Goal: Contribute content: Contribute content

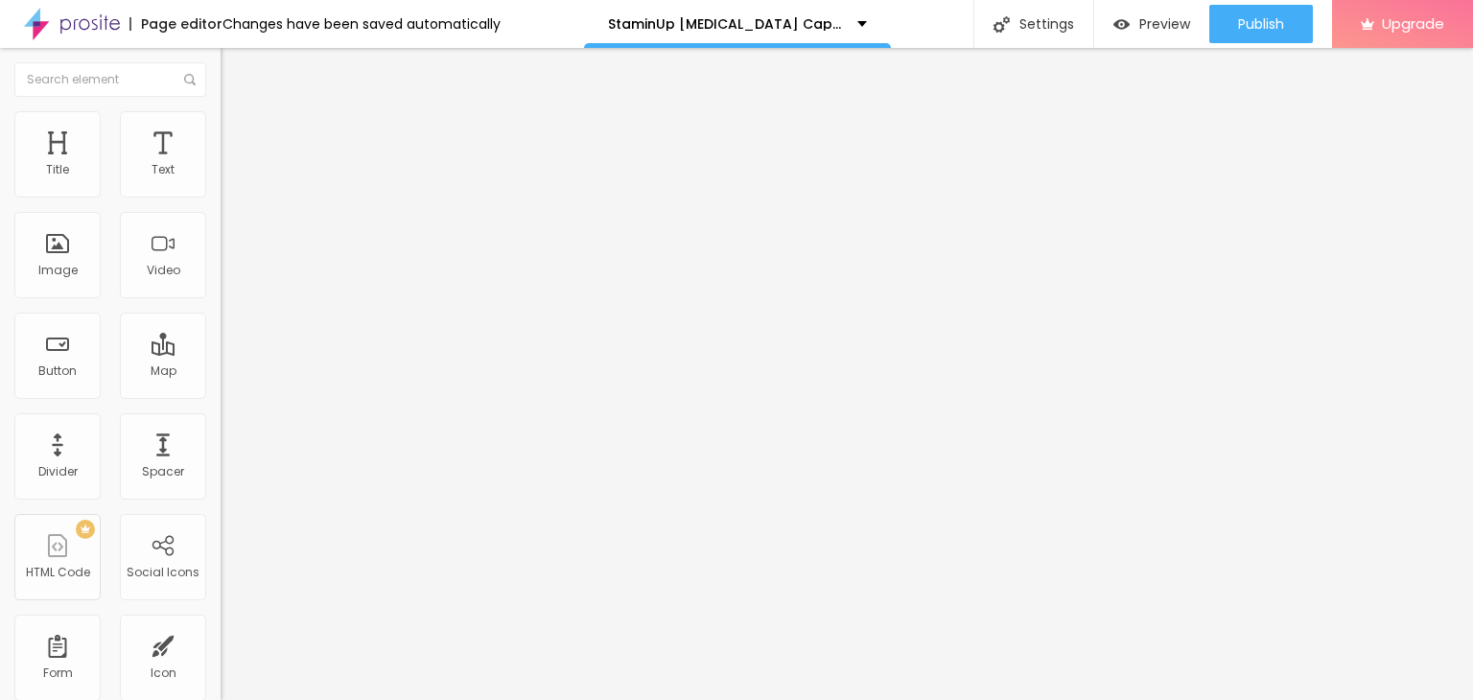
click at [221, 165] on span "Add image" at bounding box center [260, 157] width 79 height 16
click at [221, 126] on li "Style" at bounding box center [331, 120] width 221 height 19
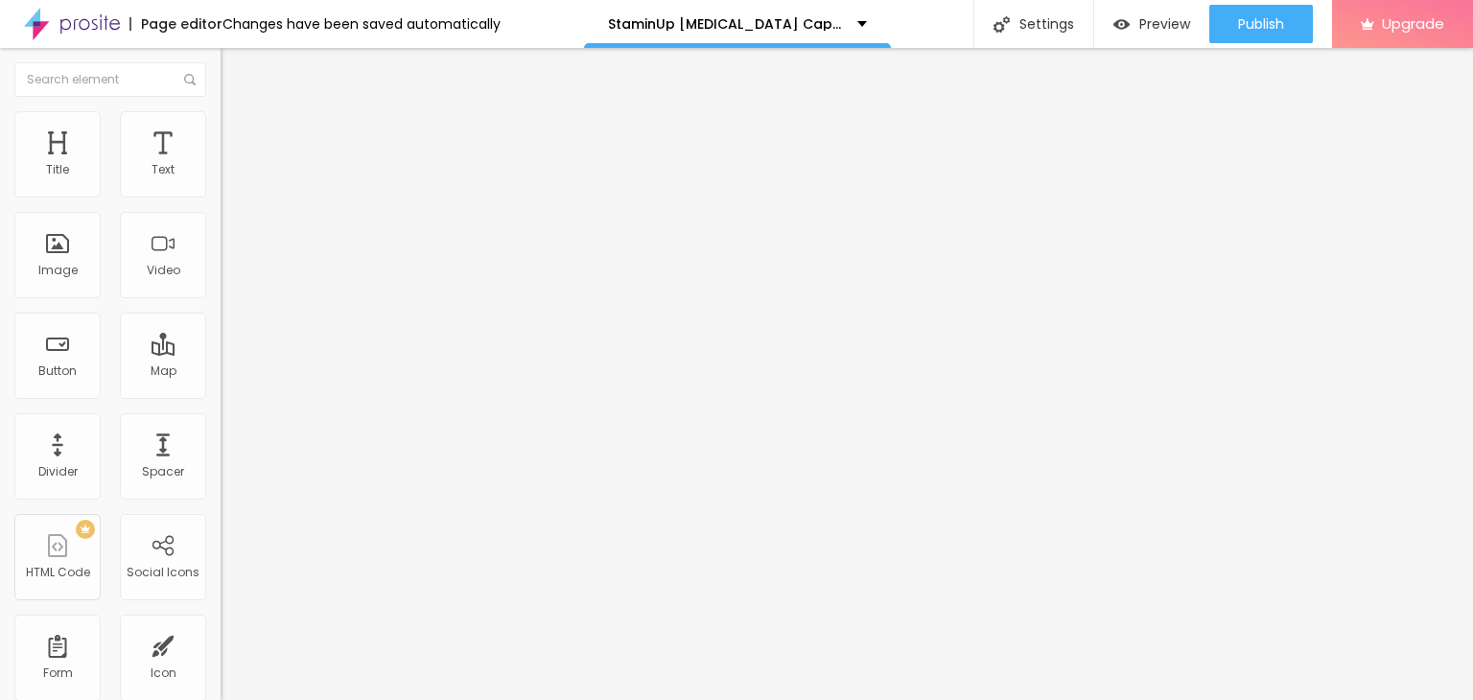
type input "65"
type input "60"
type input "40"
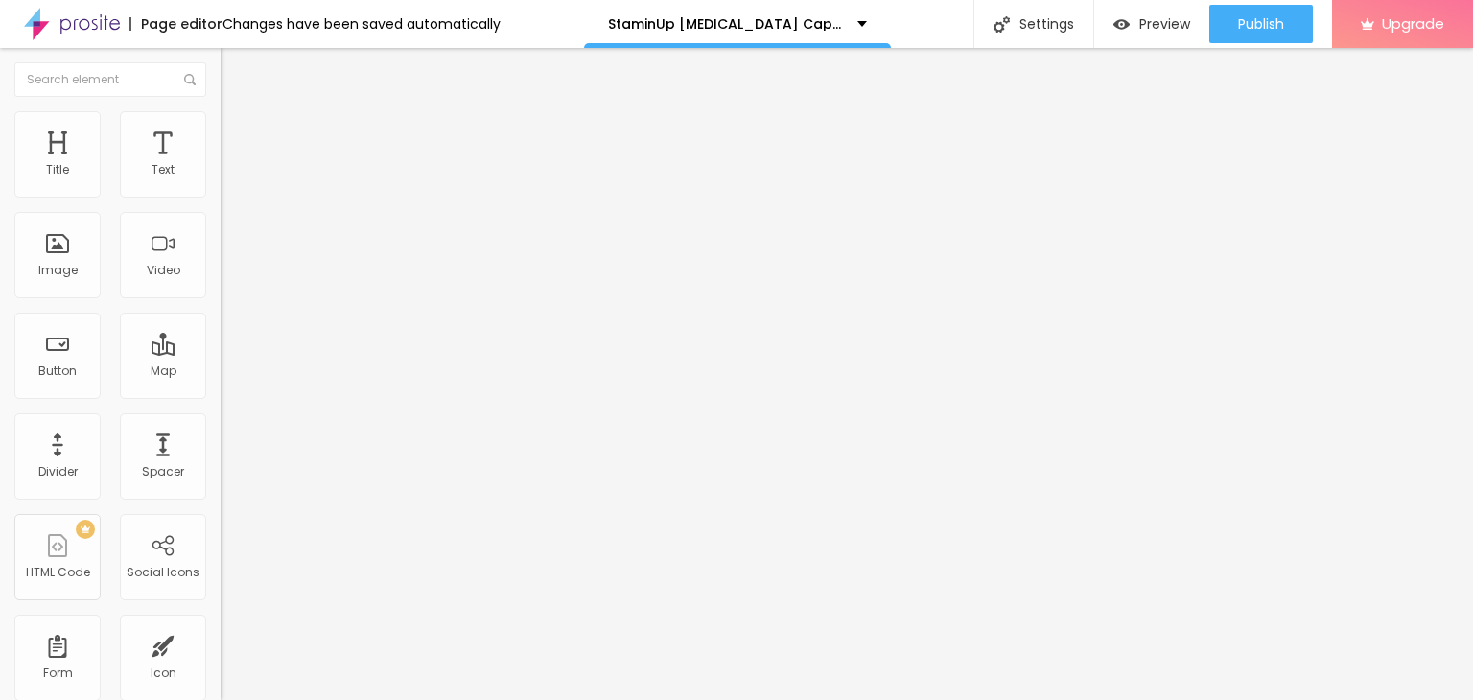
type input "40"
type input "35"
drag, startPoint x: 199, startPoint y: 203, endPoint x: 68, endPoint y: 198, distance: 131.4
type input "35"
click at [221, 197] on input "range" at bounding box center [283, 188] width 124 height 15
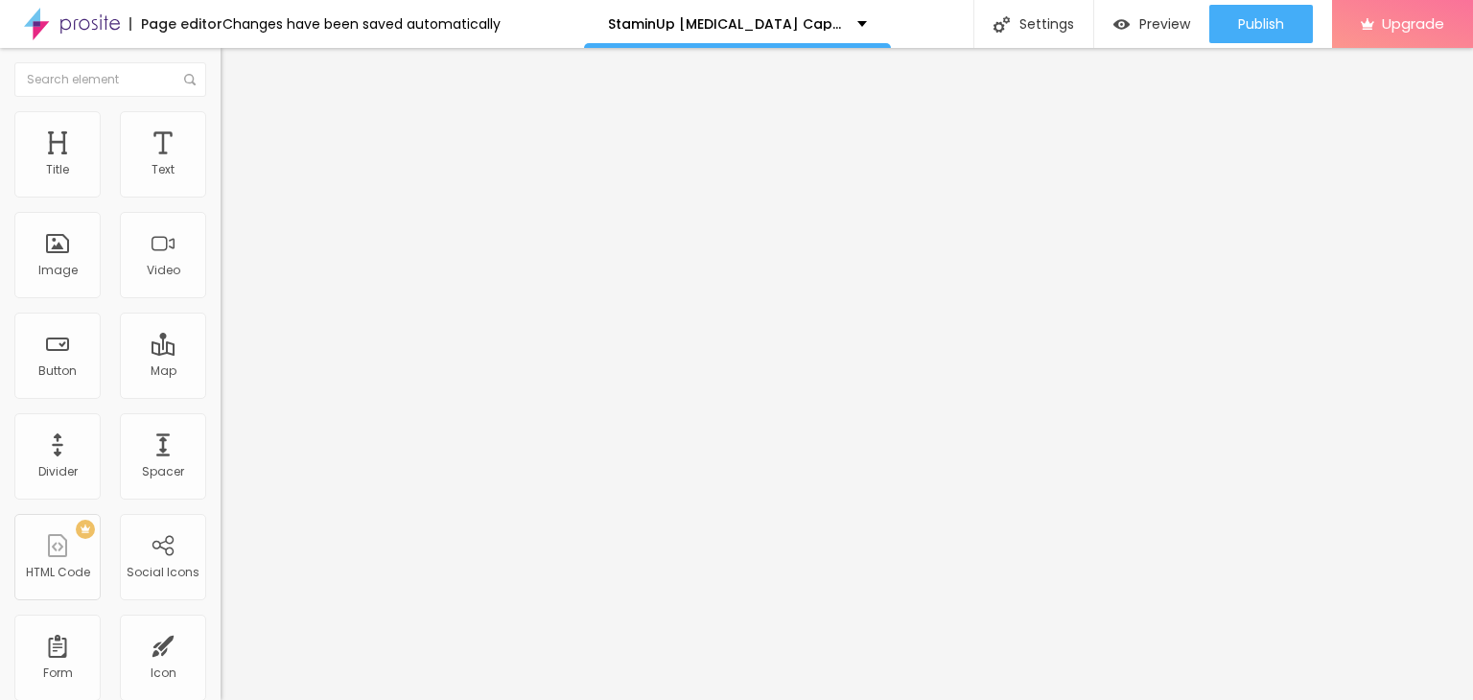
click at [230, 276] on icon "button" at bounding box center [234, 272] width 8 height 8
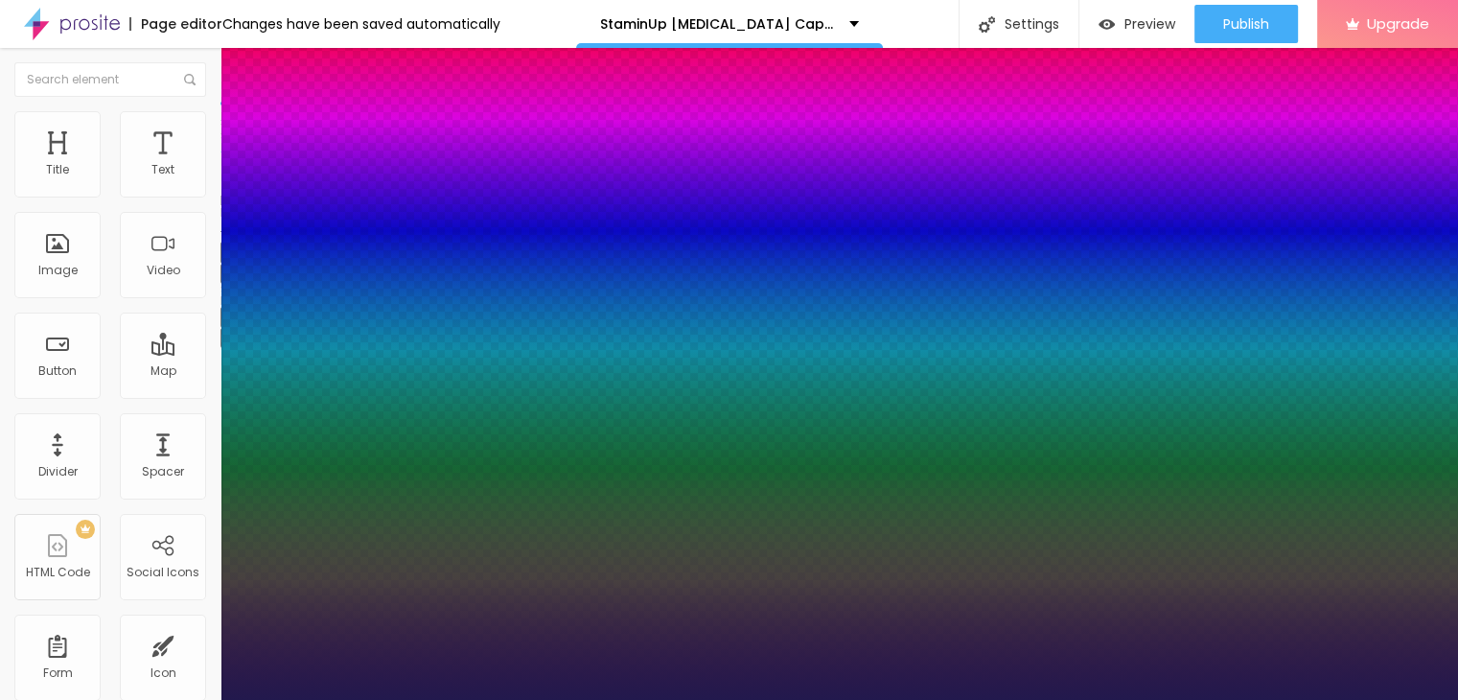
type input "1"
type input "20"
type input "1"
type input "21"
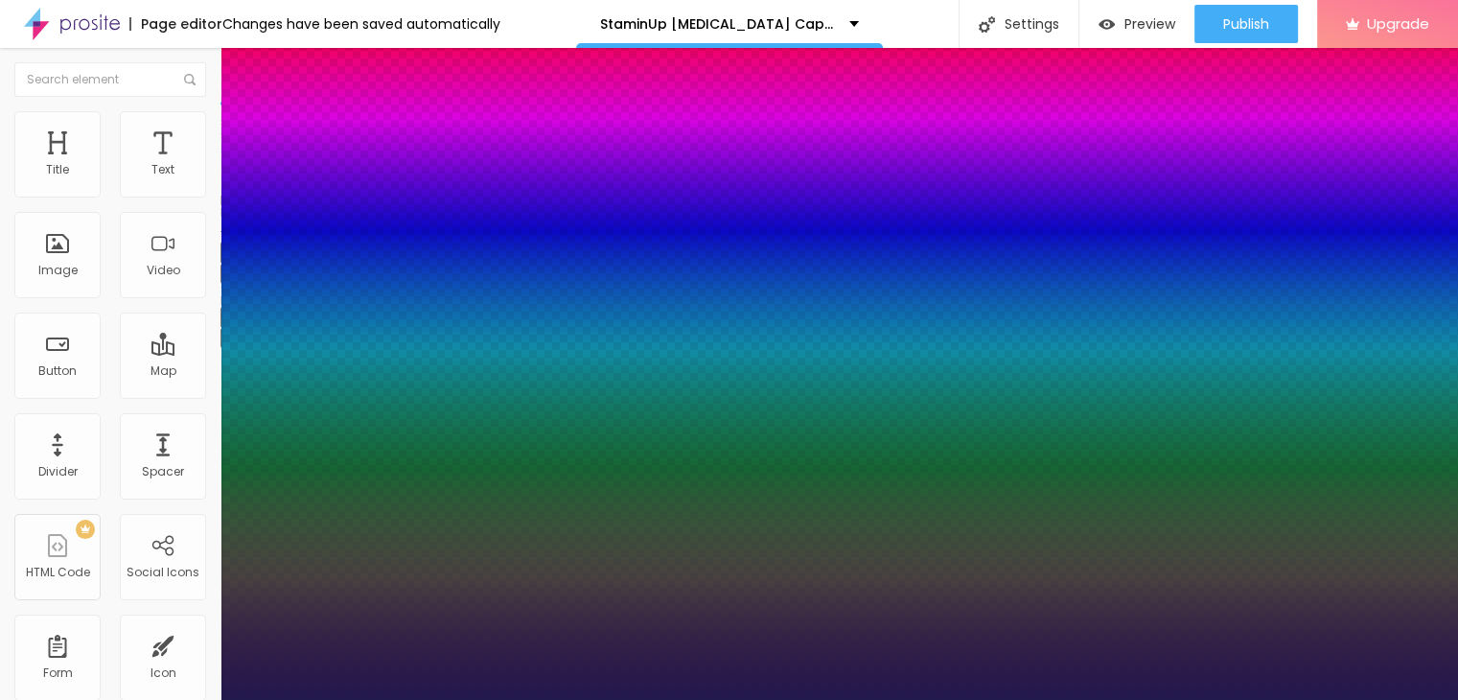
type input "21"
type input "1"
type input "22"
type input "1"
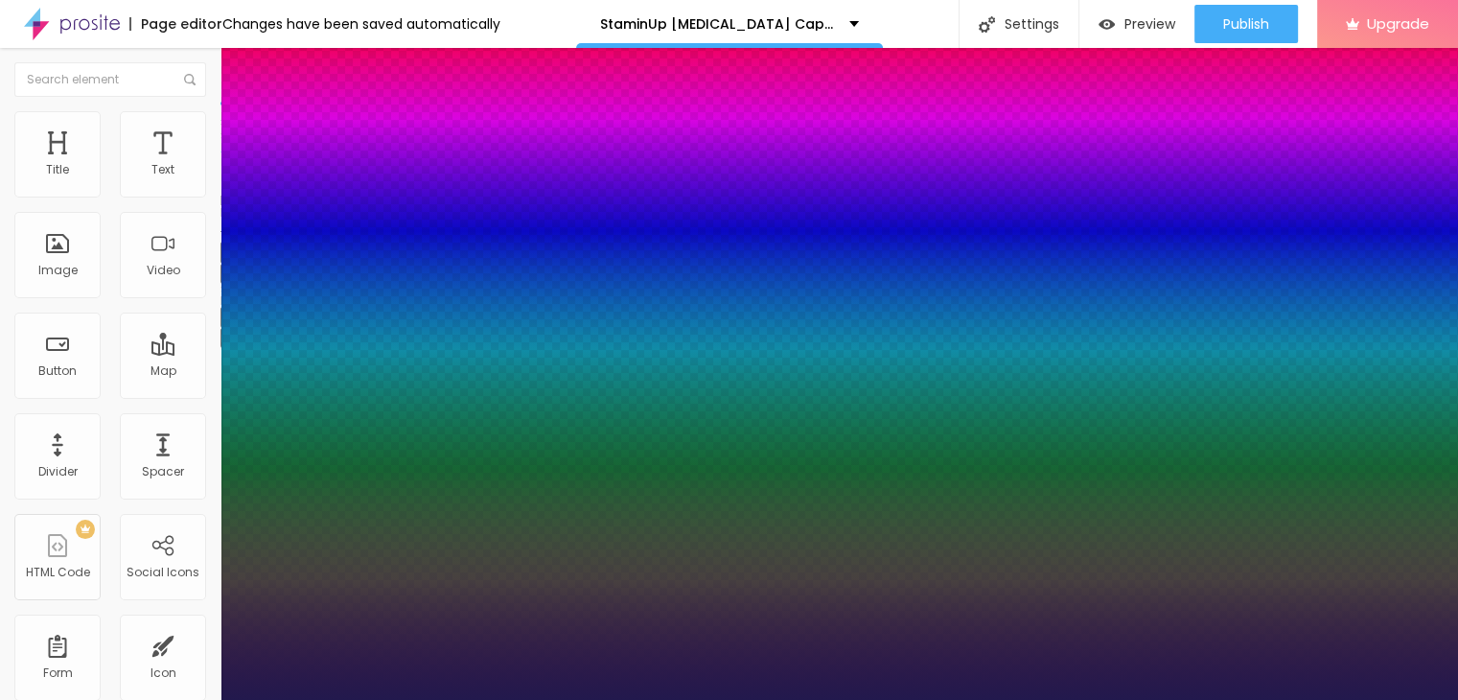
type input "23"
type input "1"
type input "25"
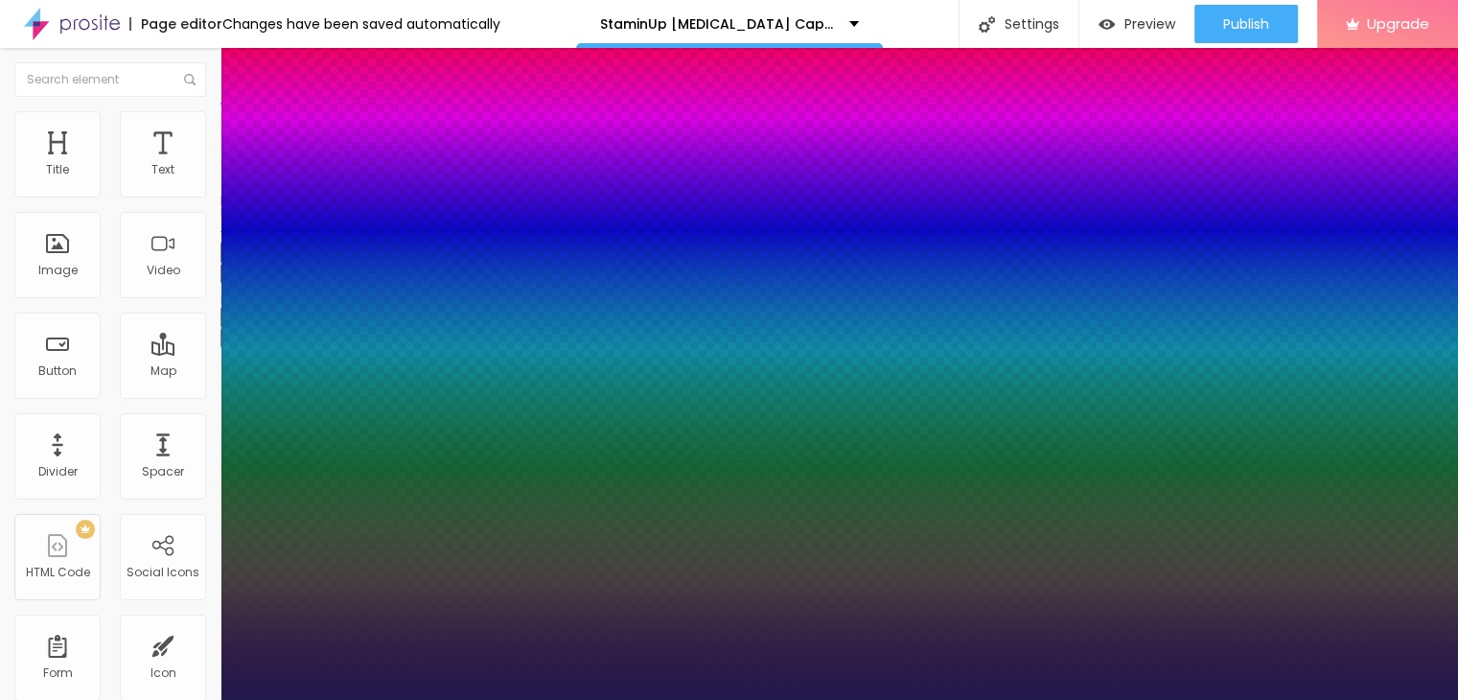
type input "1"
type input "26"
type input "1"
type input "27"
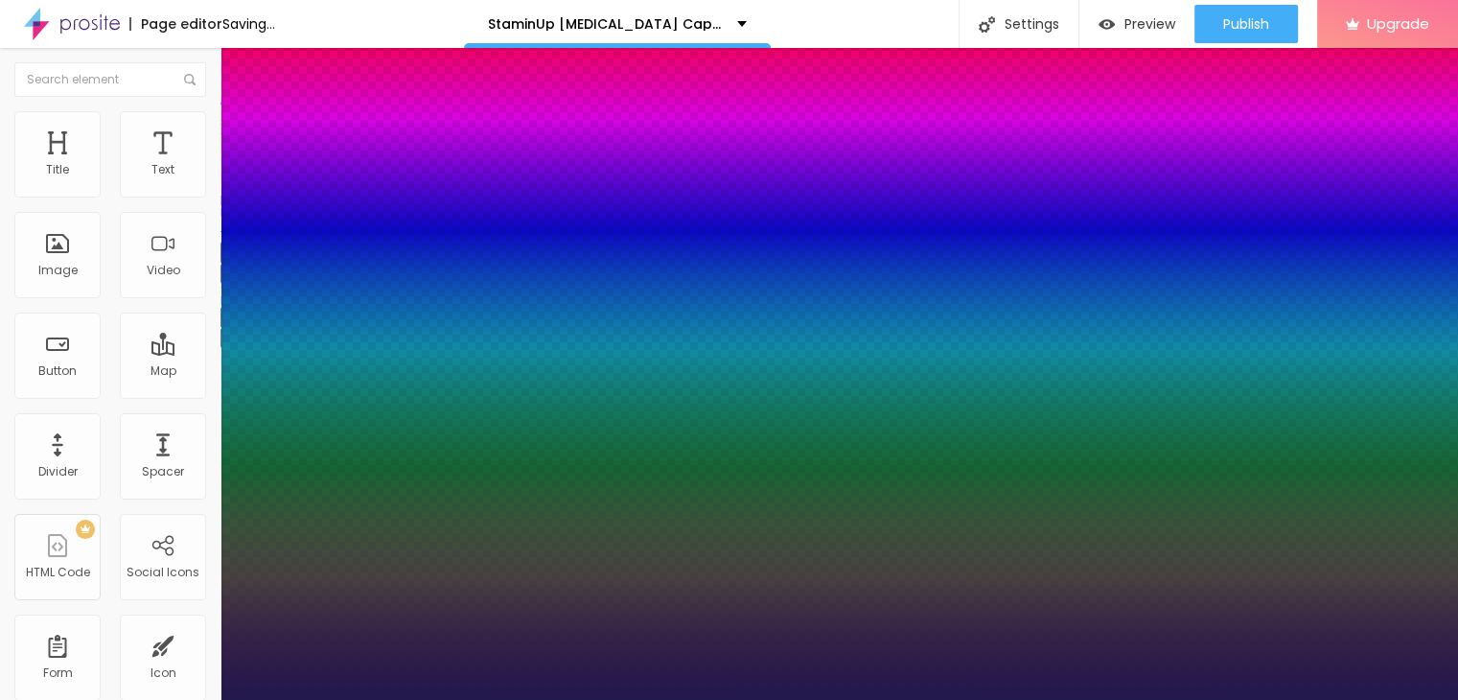
type input "27"
type input "1"
type input "28"
type input "1"
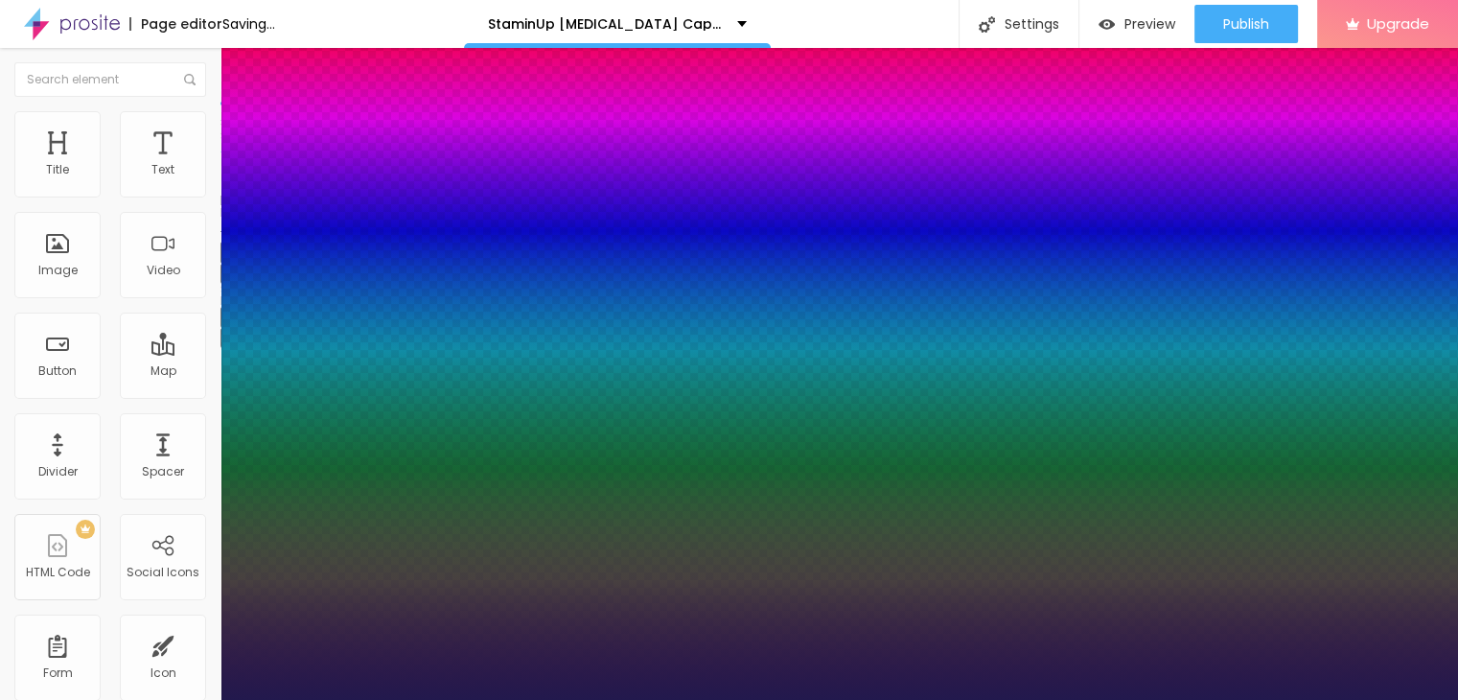
type input "29"
type input "1"
type input "30"
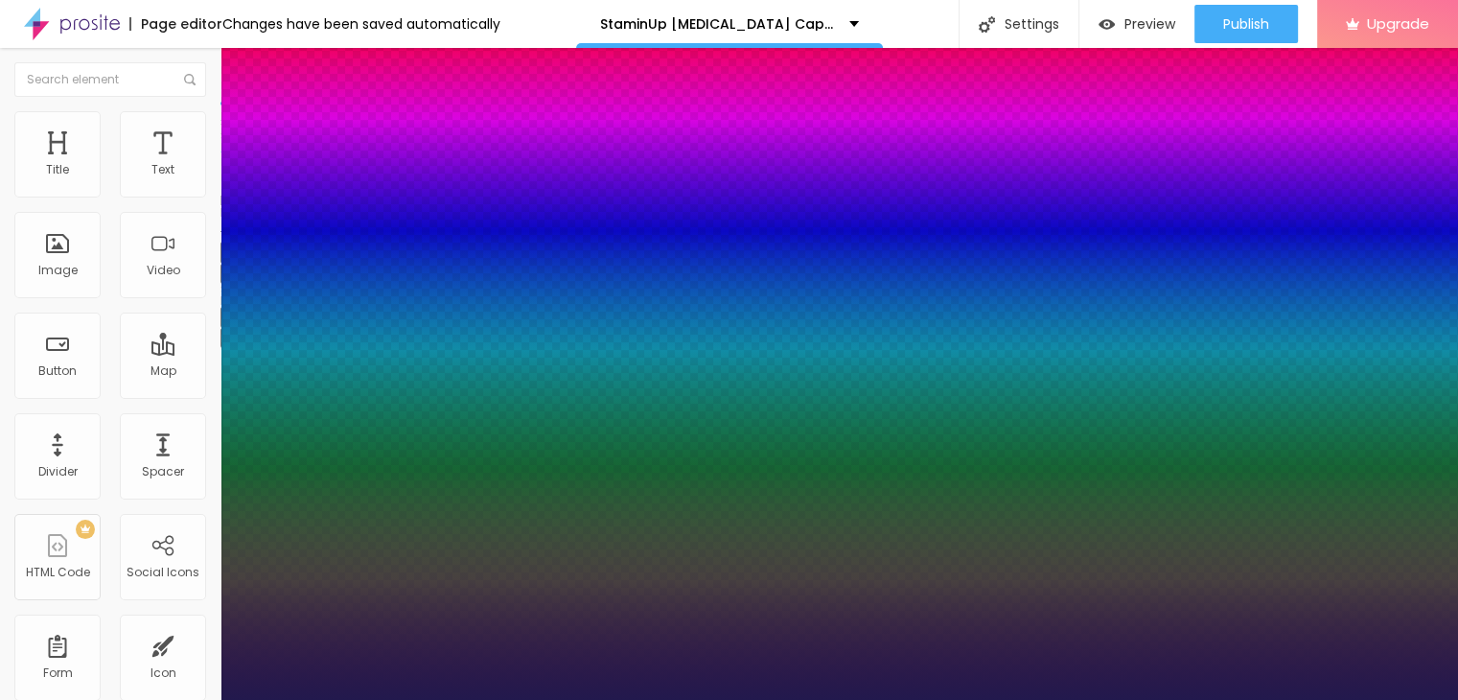
type input "1"
type input "31"
type input "1"
type input "32"
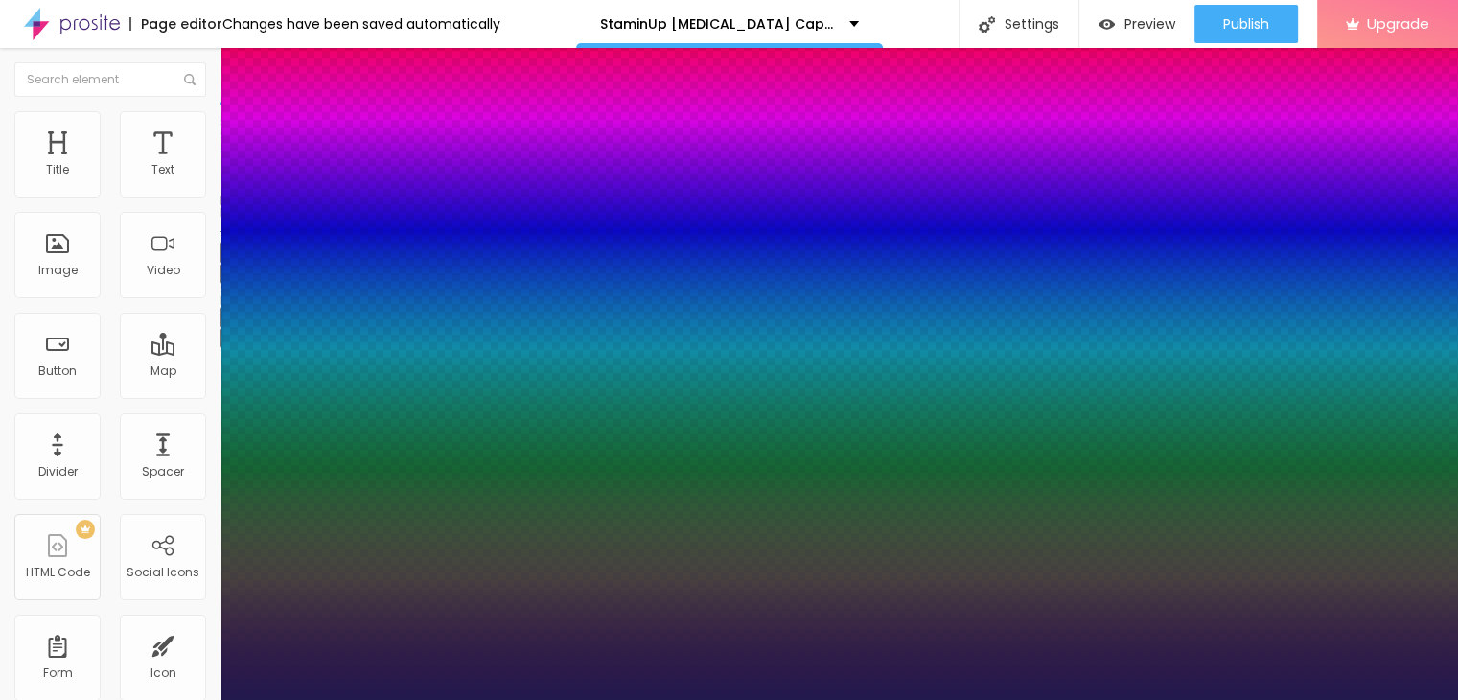
type input "32"
type input "1"
type input "33"
type input "1"
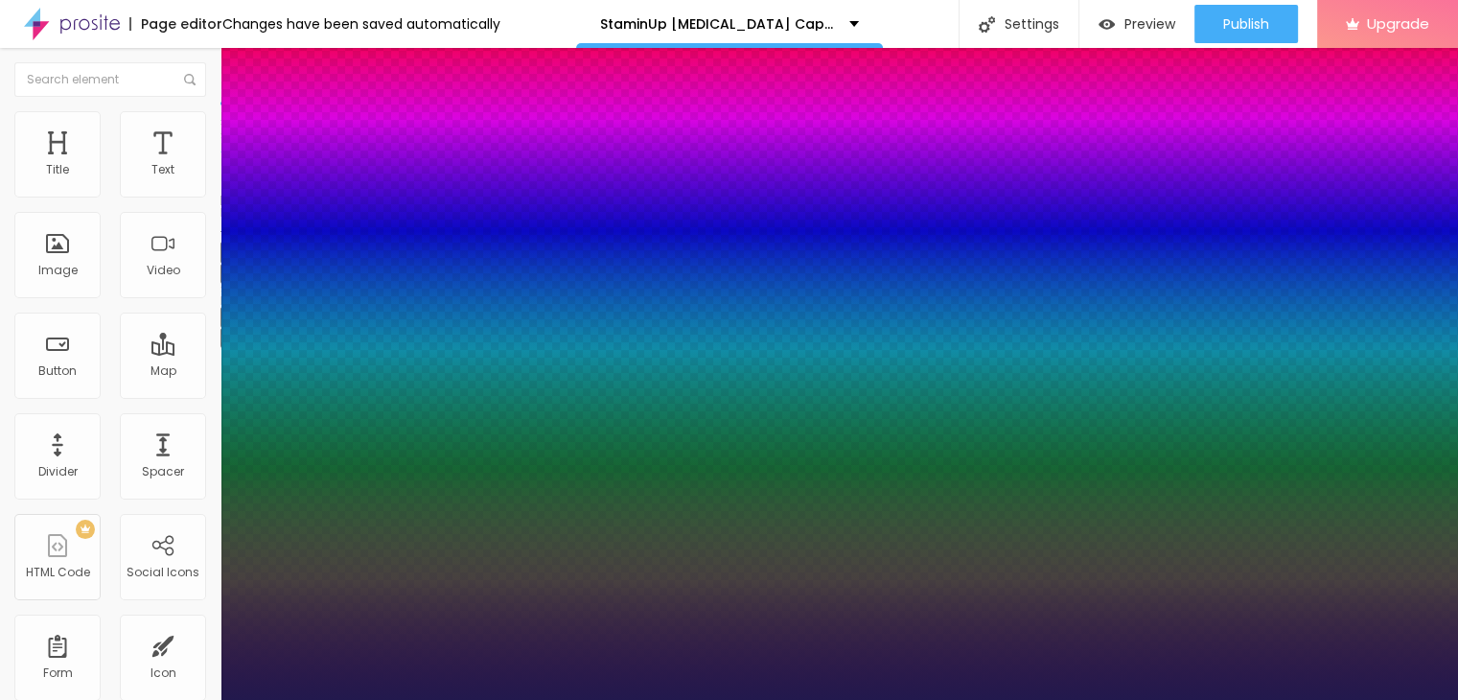
type input "34"
type input "1"
drag, startPoint x: 259, startPoint y: 536, endPoint x: 286, endPoint y: 536, distance: 26.8
type input "34"
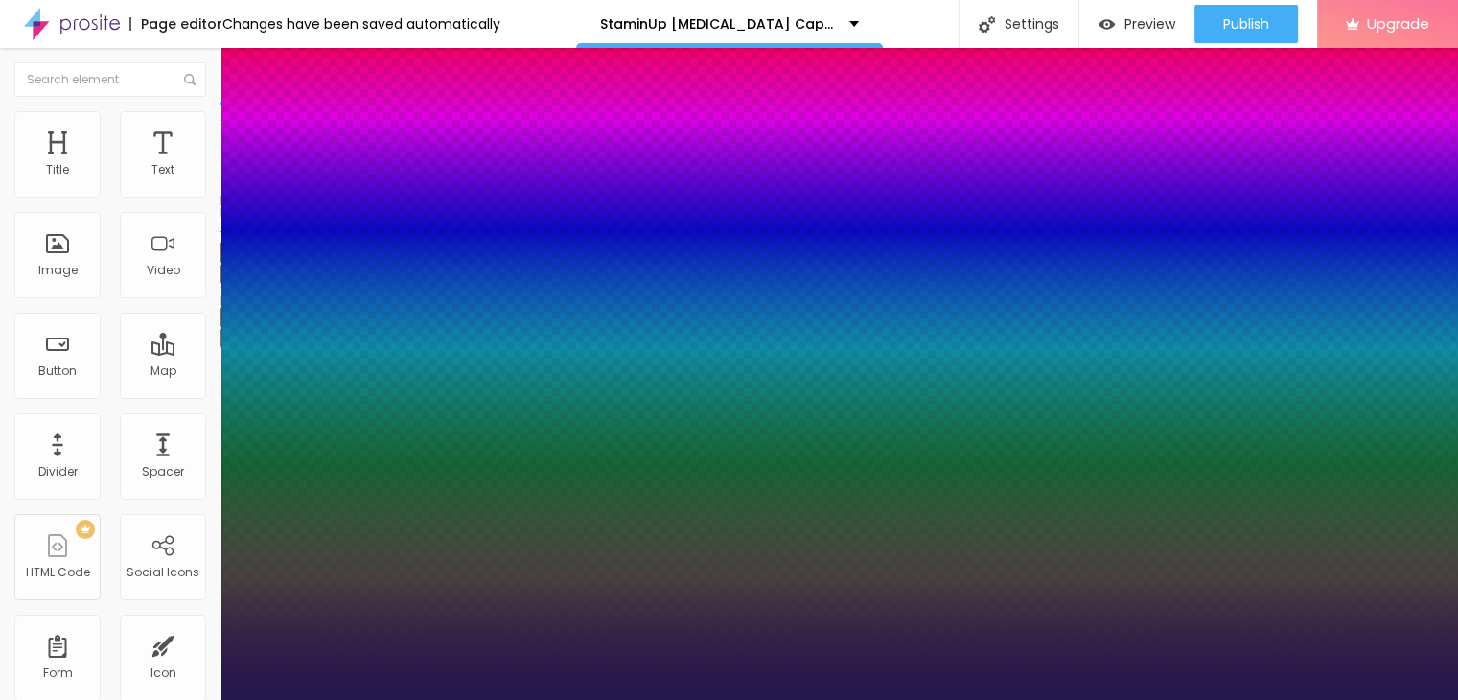
type input "1"
click at [740, 699] on div at bounding box center [729, 700] width 1458 height 0
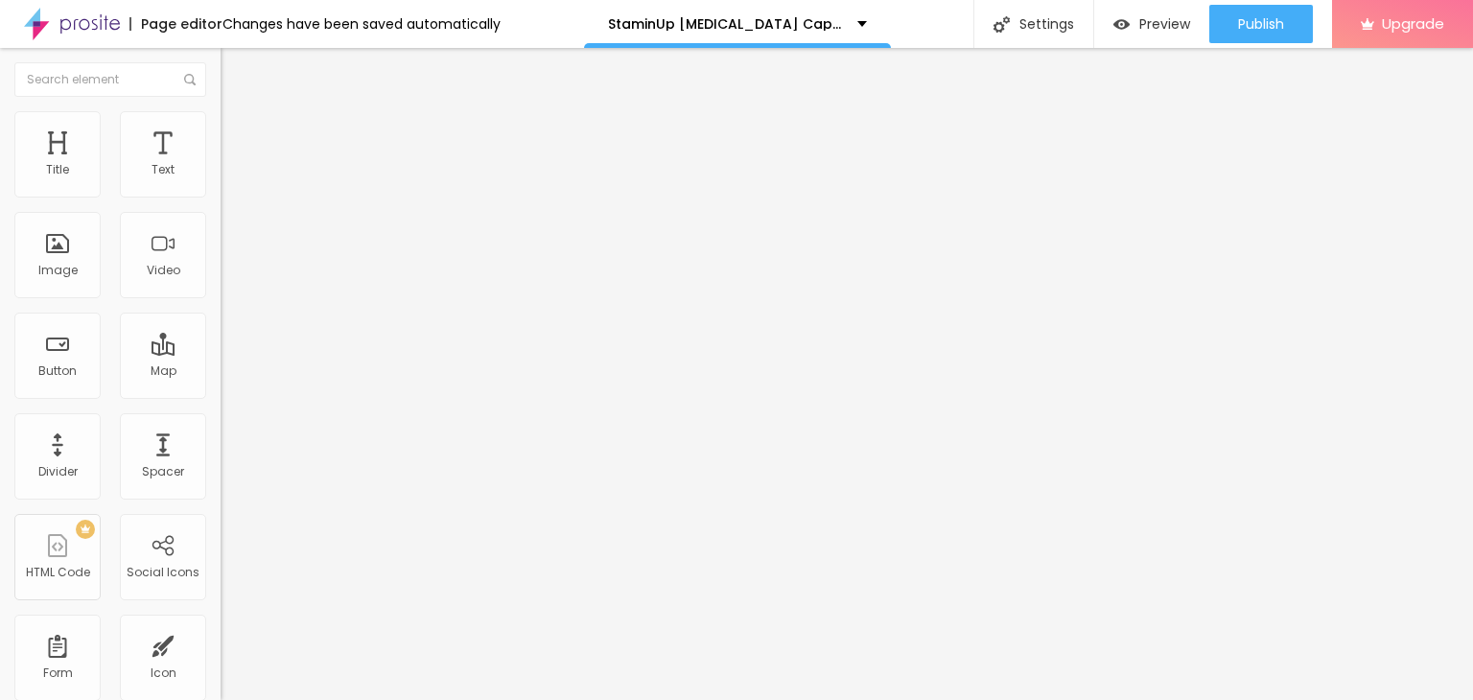
click at [69, 23] on img at bounding box center [72, 24] width 96 height 48
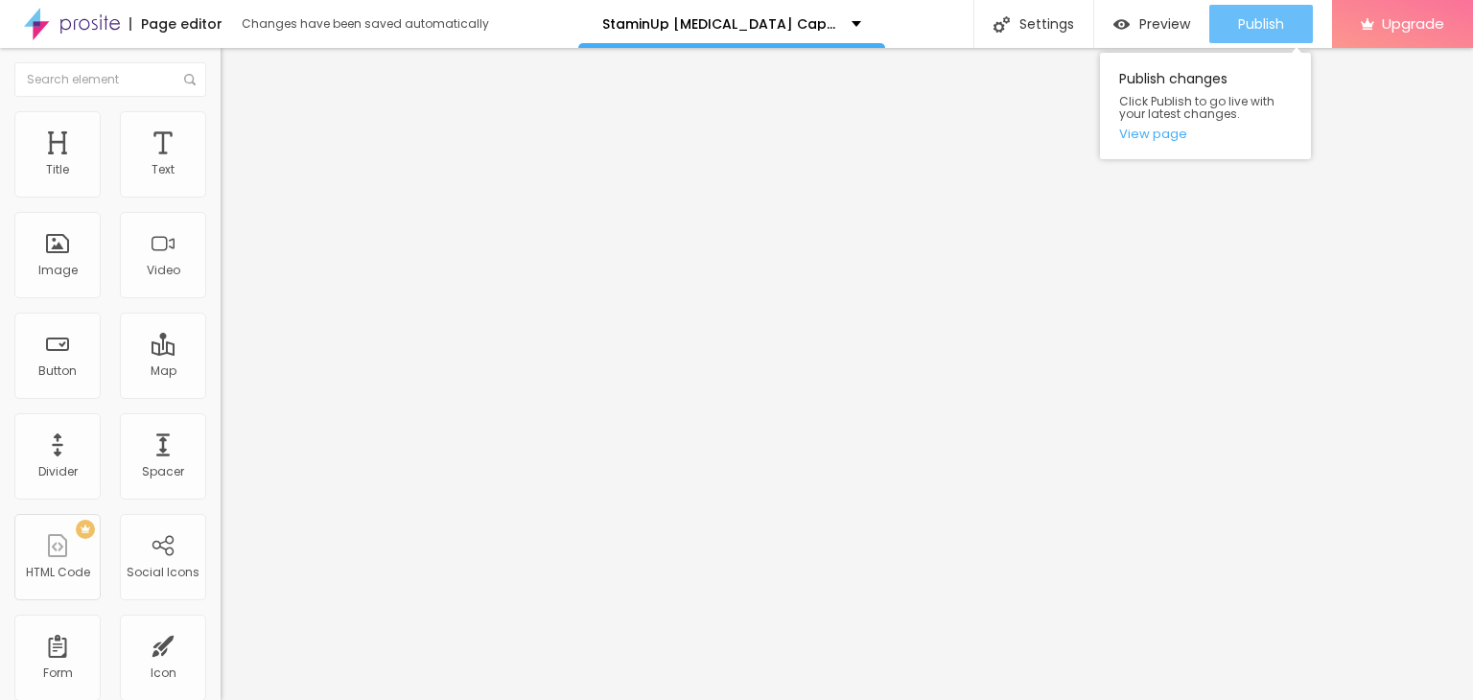
click at [1244, 20] on span "Publish" at bounding box center [1261, 23] width 46 height 15
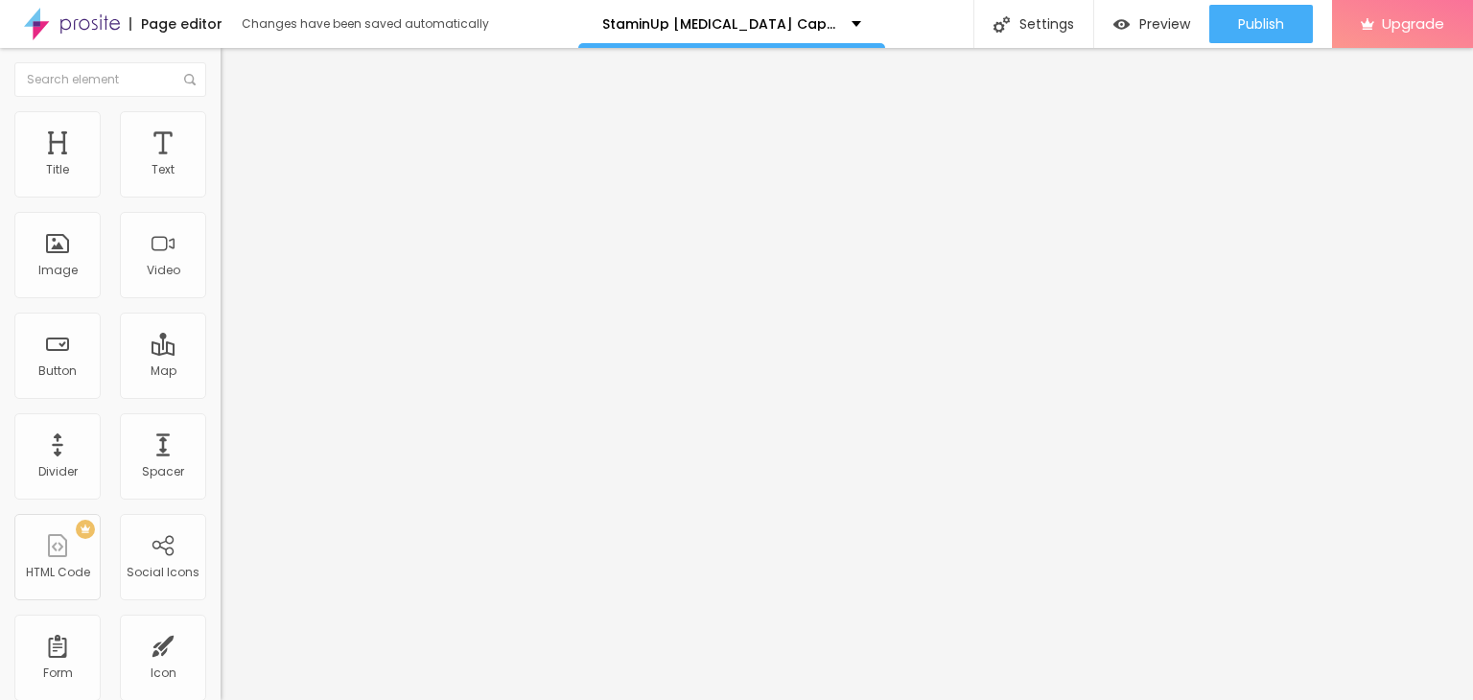
click at [90, 30] on img at bounding box center [72, 24] width 96 height 48
